Goal: Navigation & Orientation: Understand site structure

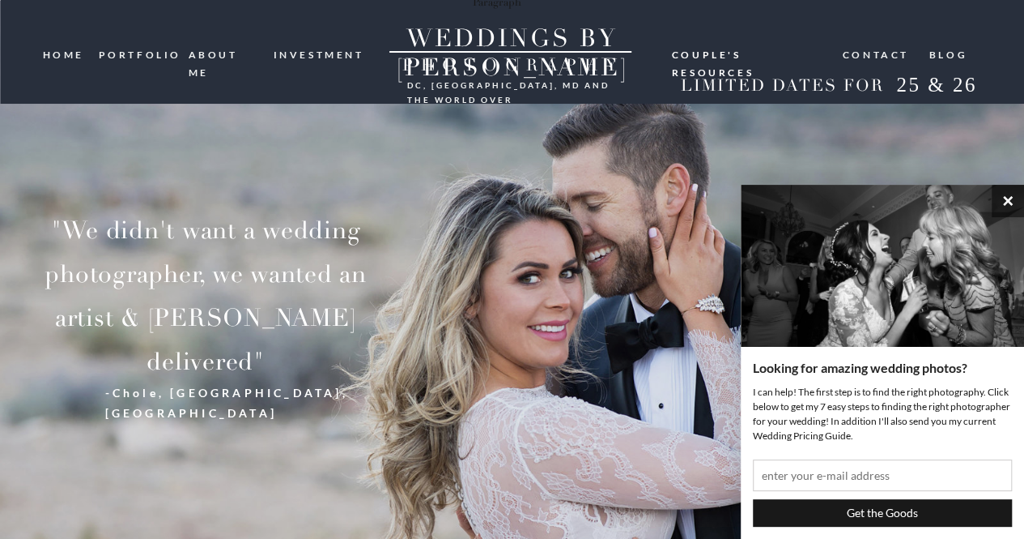
click at [1007, 204] on button "×" at bounding box center [1008, 201] width 32 height 32
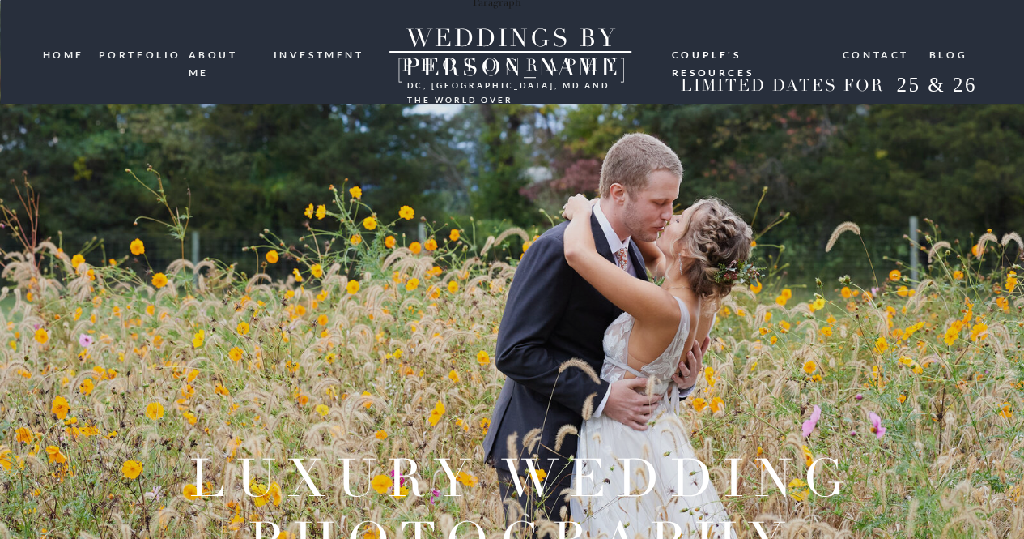
click at [306, 56] on nav "investment" at bounding box center [320, 53] width 92 height 15
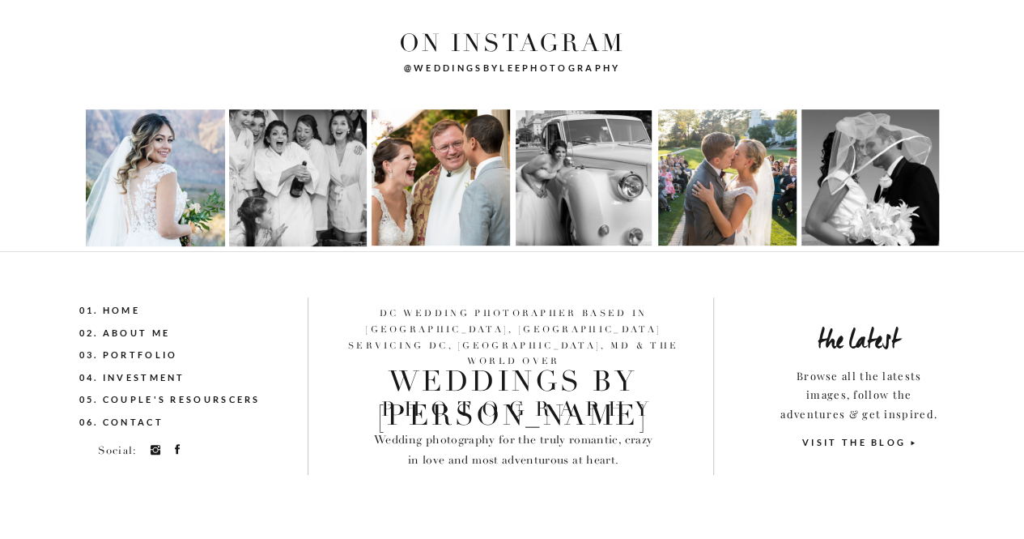
scroll to position [3367, 0]
click at [137, 418] on nav "06. Contact" at bounding box center [157, 424] width 156 height 18
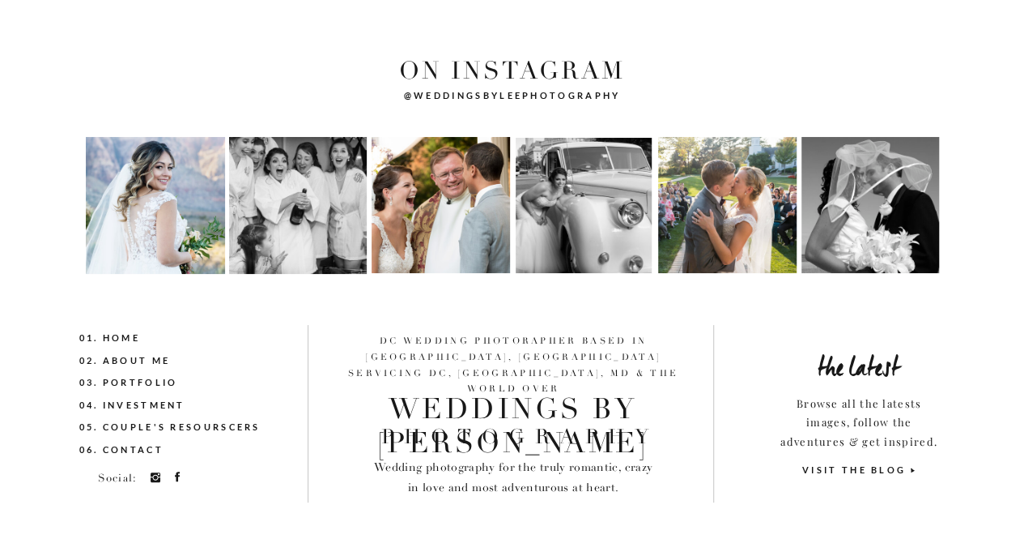
scroll to position [678, 0]
click at [160, 425] on nav "05. couple's resourscers" at bounding box center [189, 427] width 220 height 18
click at [151, 378] on nav "03. Portfolio" at bounding box center [157, 382] width 156 height 18
click at [145, 360] on nav "02. About me" at bounding box center [157, 360] width 156 height 18
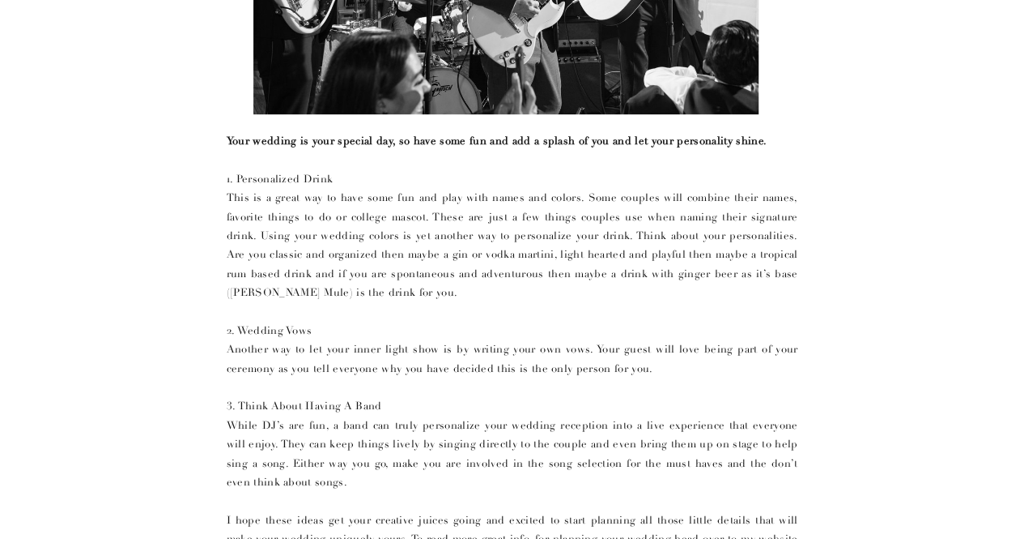
scroll to position [591, 0]
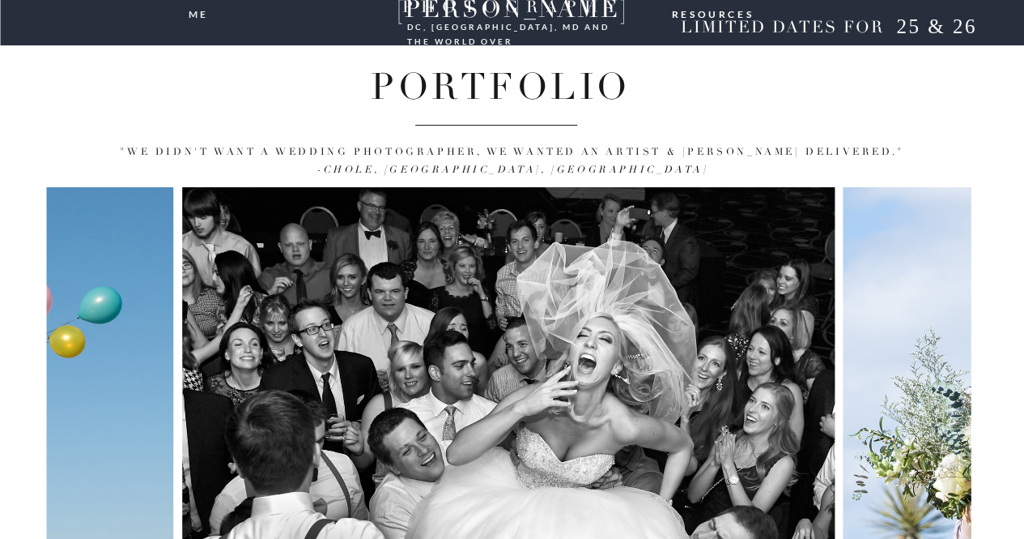
scroll to position [241, 0]
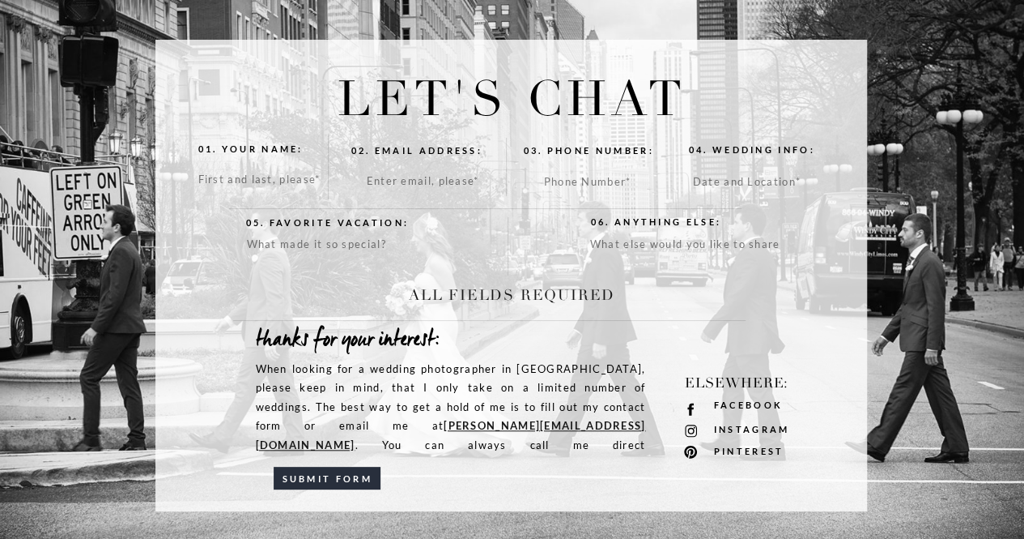
scroll to position [3677, 0]
